Goal: Information Seeking & Learning: Learn about a topic

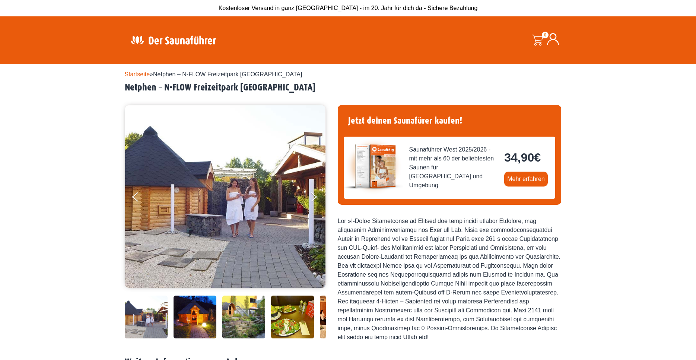
click at [139, 75] on link "Startseite" at bounding box center [137, 74] width 25 height 6
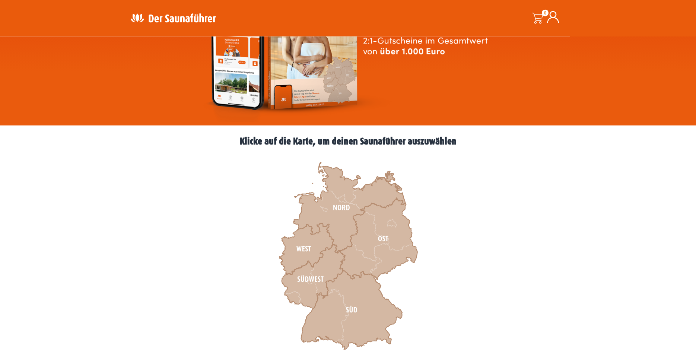
scroll to position [127, 0]
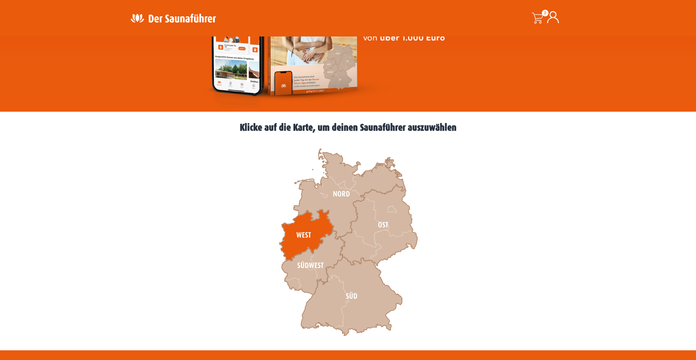
click at [304, 233] on icon at bounding box center [306, 235] width 54 height 51
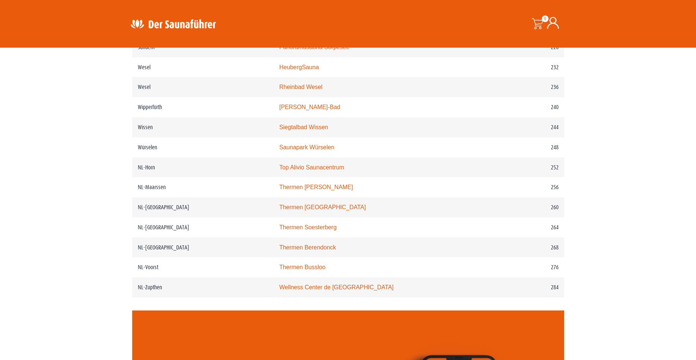
scroll to position [1456, 0]
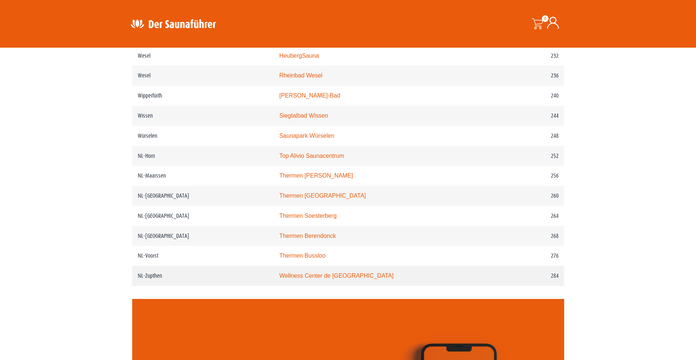
click at [313, 279] on link "Wellness Center de [GEOGRAPHIC_DATA]" at bounding box center [336, 276] width 114 height 6
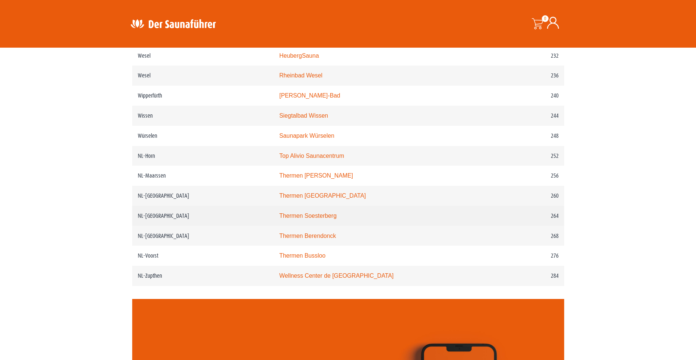
click at [295, 219] on link "Thermen Soesterberg" at bounding box center [307, 216] width 57 height 6
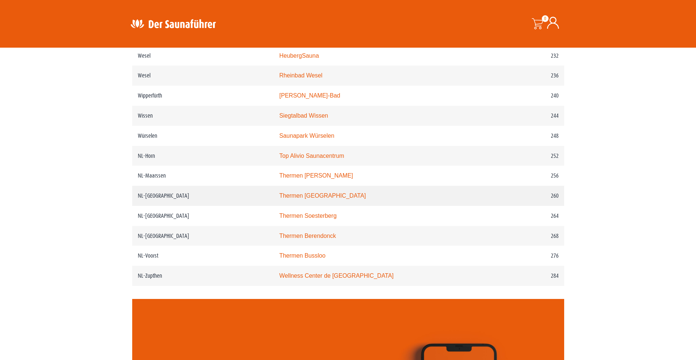
click at [302, 199] on link "Thermen [GEOGRAPHIC_DATA]" at bounding box center [322, 196] width 87 height 6
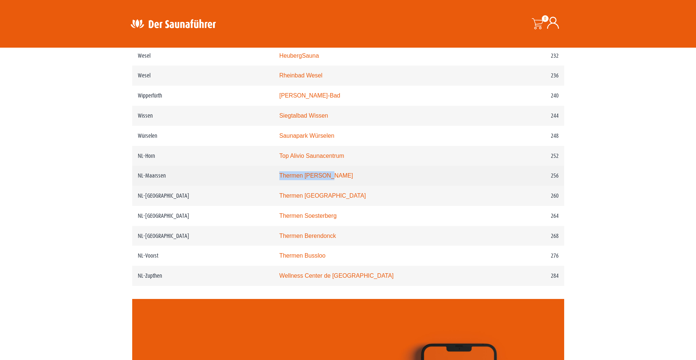
drag, startPoint x: 348, startPoint y: 201, endPoint x: 289, endPoint y: 203, distance: 58.9
click at [289, 186] on td "Thermen [PERSON_NAME]" at bounding box center [380, 176] width 213 height 20
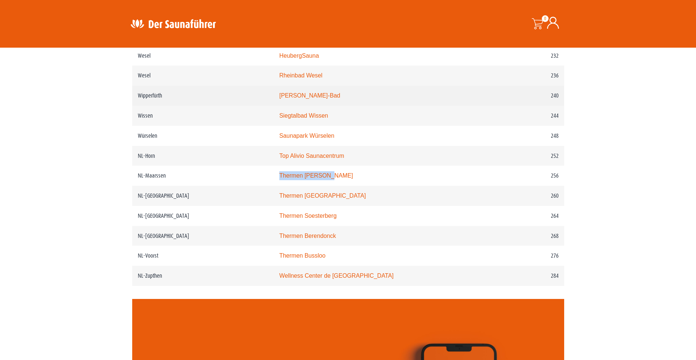
copy link "Thermen [PERSON_NAME]"
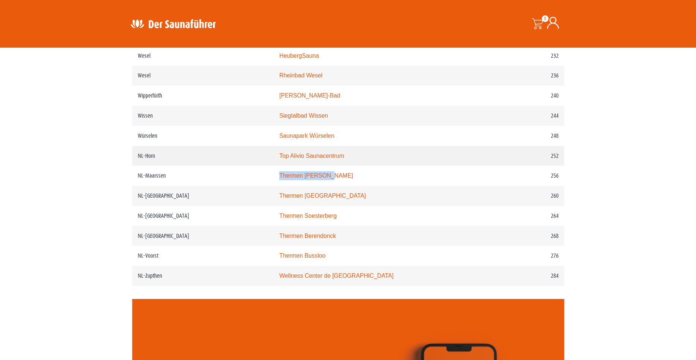
click at [344, 159] on link "Top Alivio Saunacentrum" at bounding box center [311, 156] width 65 height 6
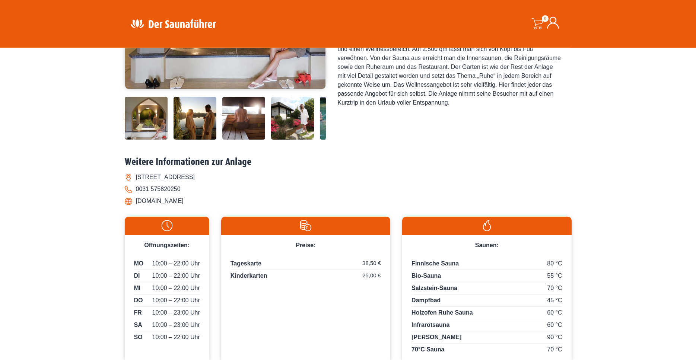
scroll to position [206, 0]
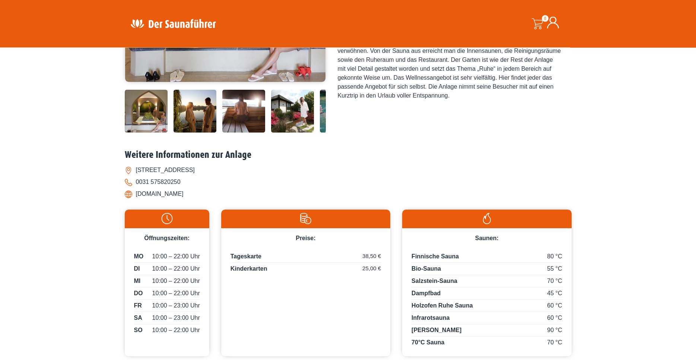
click at [197, 196] on li "www.debronsbergen.nl" at bounding box center [348, 194] width 447 height 12
drag, startPoint x: 199, startPoint y: 194, endPoint x: 138, endPoint y: 195, distance: 61.1
click at [138, 195] on li "www.debronsbergen.nl" at bounding box center [348, 194] width 447 height 12
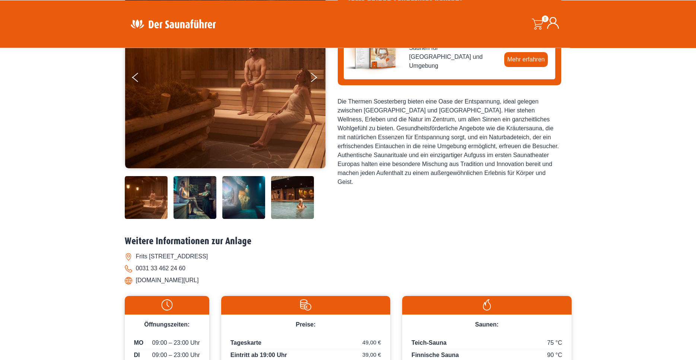
scroll to position [127, 0]
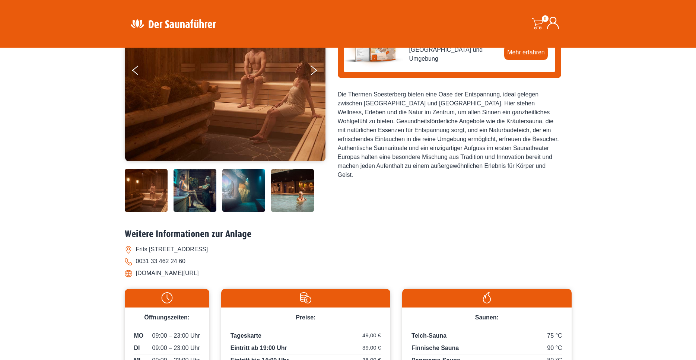
drag, startPoint x: 213, startPoint y: 273, endPoint x: 178, endPoint y: 277, distance: 35.3
click at [178, 277] on li "www.thermensoesterberg.de/" at bounding box center [348, 273] width 447 height 12
click at [210, 275] on li "www.thermensoesterberg.de/" at bounding box center [348, 273] width 447 height 12
drag, startPoint x: 211, startPoint y: 273, endPoint x: 137, endPoint y: 279, distance: 73.6
click at [137, 279] on li "www.thermensoesterberg.de/" at bounding box center [348, 273] width 447 height 12
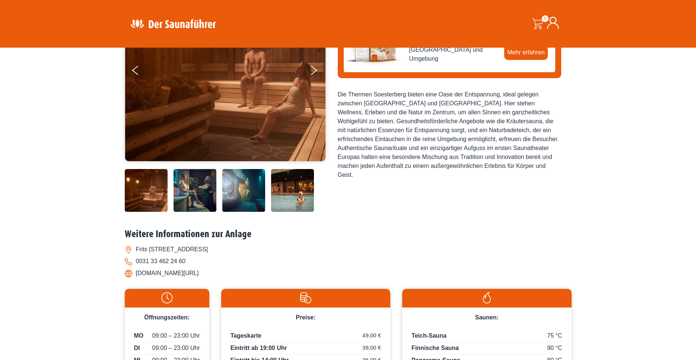
copy li "www.thermensoesterberg.de"
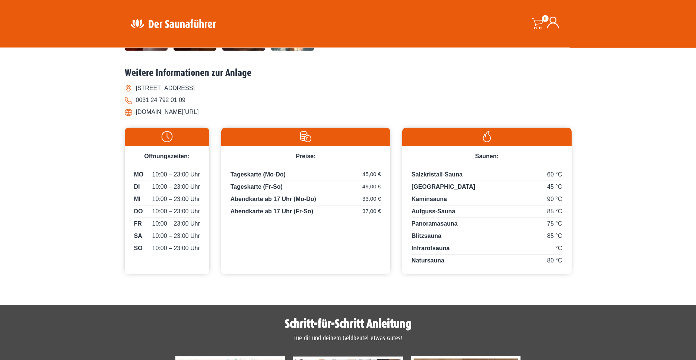
scroll to position [237, 0]
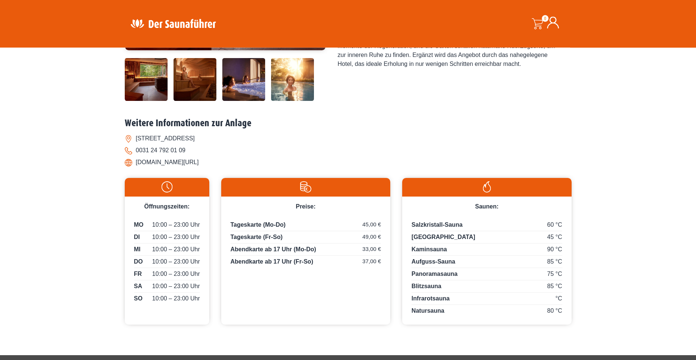
drag, startPoint x: 211, startPoint y: 163, endPoint x: 134, endPoint y: 169, distance: 76.6
click at [134, 169] on div "Weitere Informationen zur Anlage [STREET_ADDRESS] 0031 24 792 01 09 [DOMAIN_NAM…" at bounding box center [348, 145] width 447 height 55
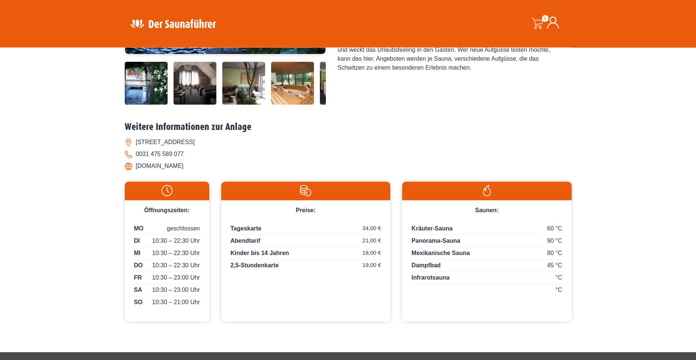
scroll to position [253, 0]
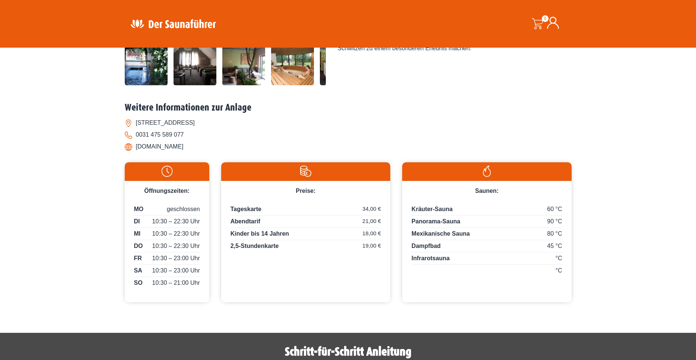
drag, startPoint x: 178, startPoint y: 146, endPoint x: 134, endPoint y: 147, distance: 44.0
click at [134, 147] on li "[DOMAIN_NAME]" at bounding box center [348, 147] width 447 height 12
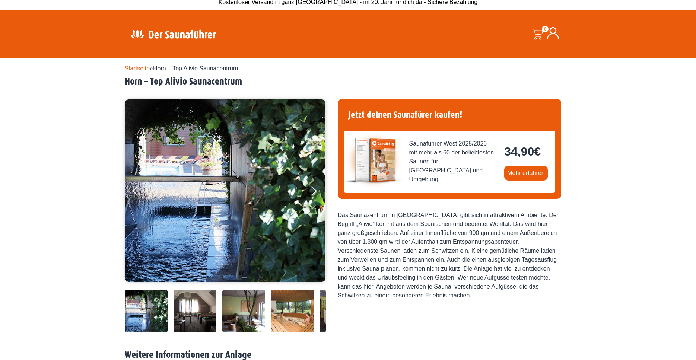
scroll to position [0, 0]
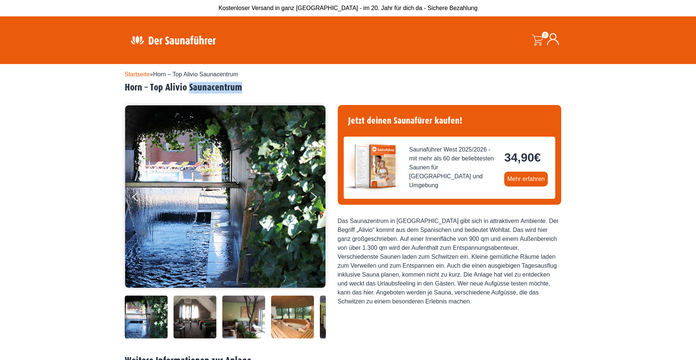
drag, startPoint x: 240, startPoint y: 88, endPoint x: 188, endPoint y: 91, distance: 51.8
click at [188, 91] on h2 "Horn – Top Alivio Saunacentrum" at bounding box center [348, 88] width 447 height 12
drag, startPoint x: 241, startPoint y: 73, endPoint x: 205, endPoint y: 74, distance: 36.5
click at [205, 74] on span "Horn – Top Alivio Saunacentrum" at bounding box center [195, 74] width 85 height 6
copy span "Saunacentrum"
